Goal: Transaction & Acquisition: Book appointment/travel/reservation

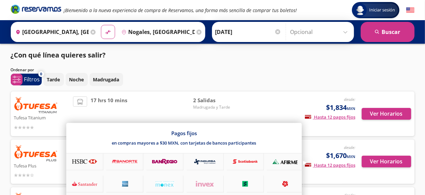
scroll to position [34, 0]
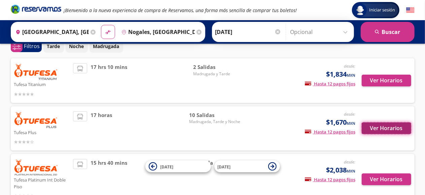
click at [392, 127] on button "Ver Horarios" at bounding box center [386, 129] width 49 height 12
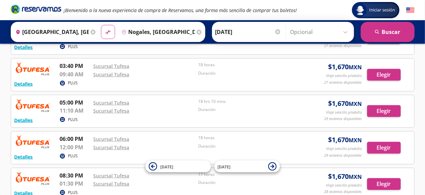
scroll to position [236, 0]
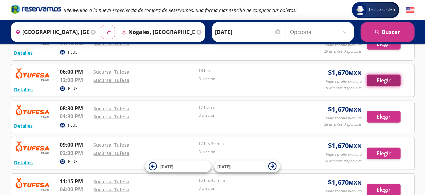
click at [381, 78] on button "Elegir" at bounding box center [384, 81] width 34 height 12
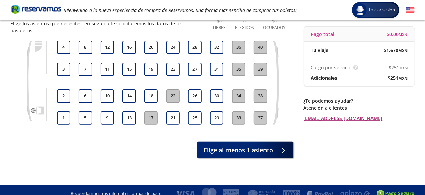
scroll to position [28, 0]
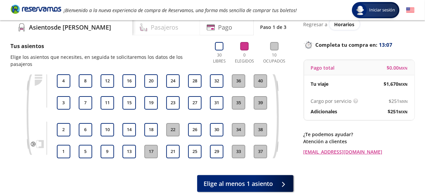
click at [133, 32] on div "Pasajeros" at bounding box center [166, 27] width 67 height 17
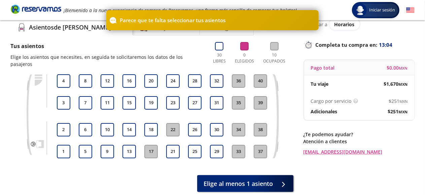
click at [87, 40] on div "Asientos de [PERSON_NAME] Pago Paso 1 de 3 Tus asientos Elige los asientos que …" at bounding box center [152, 106] width 283 height 174
click at [264, 35] on div "Asientos de [PERSON_NAME] Pago Paso 1 de 3" at bounding box center [152, 27] width 283 height 17
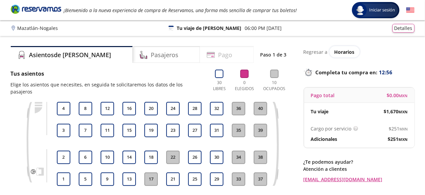
click at [237, 57] on div "Pago" at bounding box center [227, 54] width 54 height 17
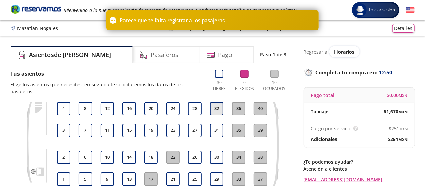
click at [213, 102] on button "32" at bounding box center [216, 108] width 13 height 13
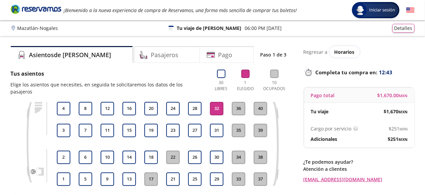
scroll to position [63, 0]
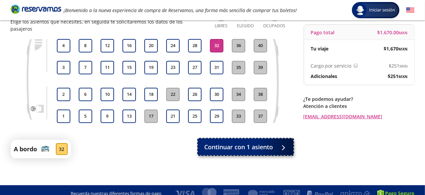
click at [283, 147] on div at bounding box center [283, 147] width 0 height 0
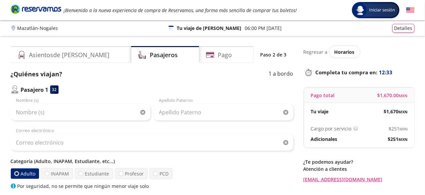
scroll to position [67, 0]
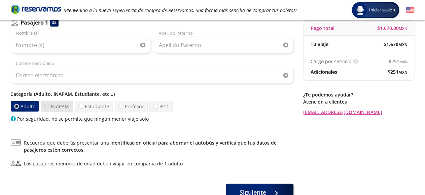
click at [46, 107] on div at bounding box center [46, 106] width 5 height 5
click at [46, 107] on input "INAPAM" at bounding box center [47, 106] width 4 height 4
radio input "true"
radio input "false"
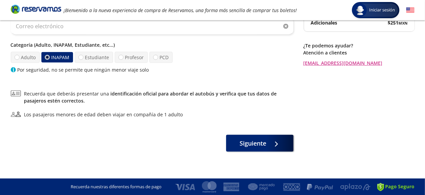
scroll to position [0, 0]
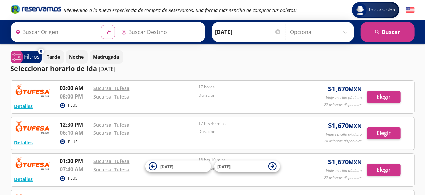
type input "[GEOGRAPHIC_DATA], [GEOGRAPHIC_DATA]"
type input "Nogales, [GEOGRAPHIC_DATA]"
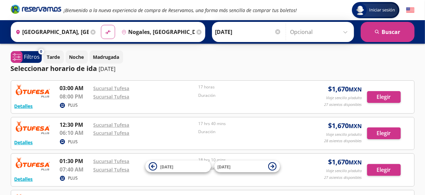
drag, startPoint x: 1, startPoint y: 0, endPoint x: 174, endPoint y: 63, distance: 184.6
click at [174, 63] on div "Tarde Noche Madrugada" at bounding box center [228, 56] width 371 height 13
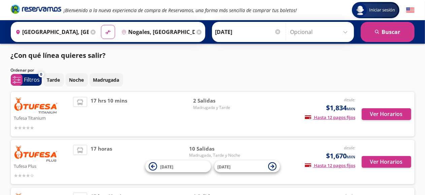
scroll to position [34, 0]
